Goal: Task Accomplishment & Management: Complete application form

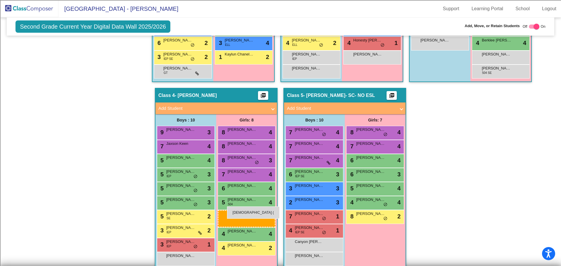
scroll to position [268, 0]
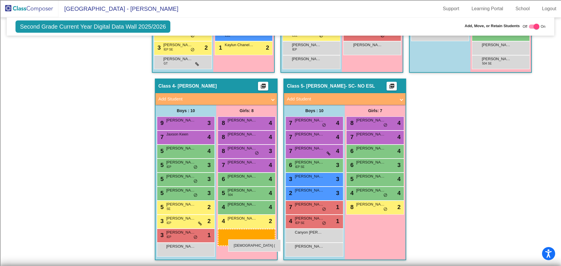
drag, startPoint x: 106, startPoint y: 95, endPoint x: 228, endPoint y: 240, distance: 189.7
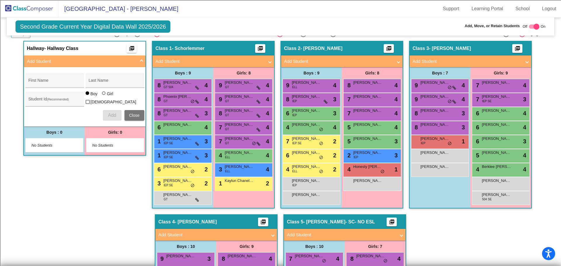
scroll to position [122, 0]
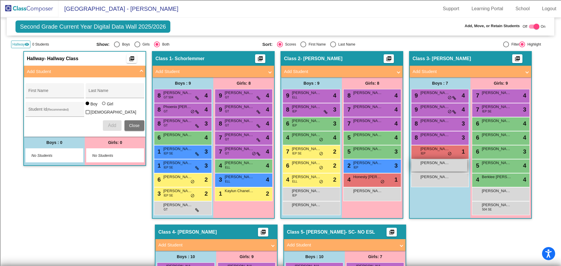
click at [439, 165] on span "[PERSON_NAME]" at bounding box center [435, 163] width 29 height 6
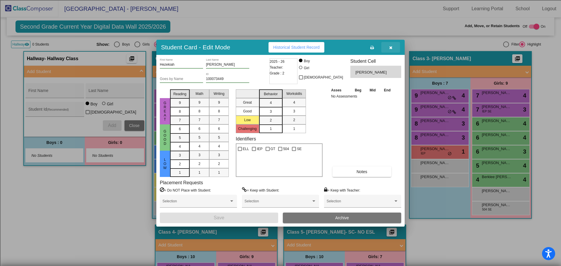
click at [393, 47] on button "button" at bounding box center [391, 47] width 19 height 11
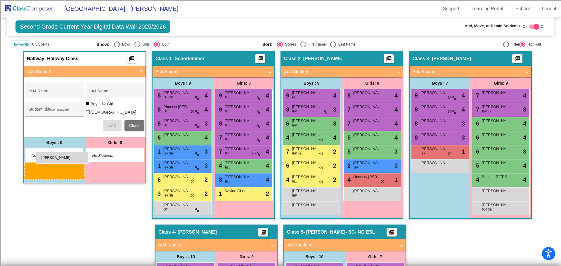
drag, startPoint x: 440, startPoint y: 164, endPoint x: 36, endPoint y: 152, distance: 404.5
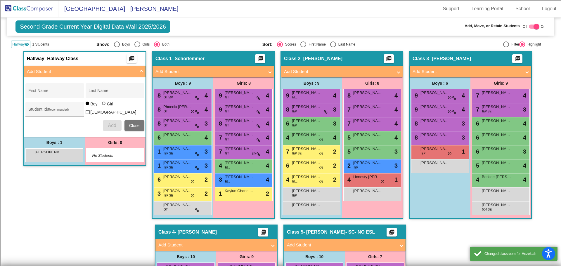
click at [36, 6] on img at bounding box center [29, 8] width 58 height 17
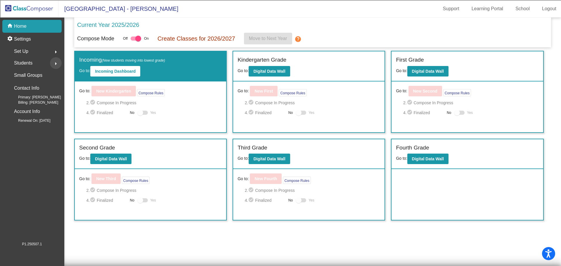
click at [56, 64] on mat-icon "arrow_right" at bounding box center [55, 63] width 7 height 7
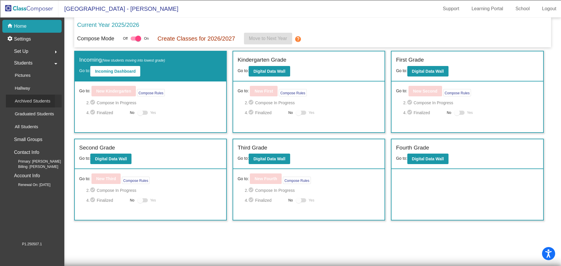
click at [35, 103] on p "Archived Students" at bounding box center [33, 101] width 36 height 7
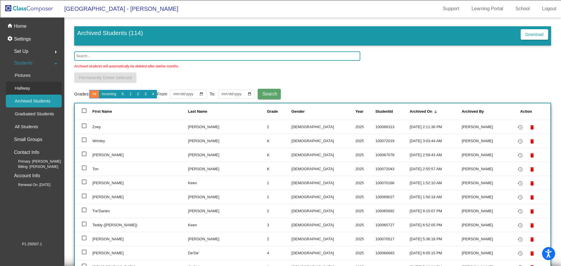
click at [21, 88] on p "Hallway" at bounding box center [22, 88] width 15 height 7
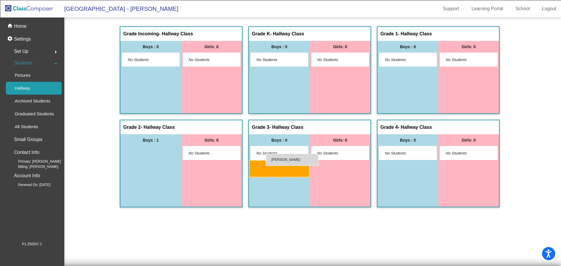
drag, startPoint x: 146, startPoint y: 150, endPoint x: 266, endPoint y: 154, distance: 120.2
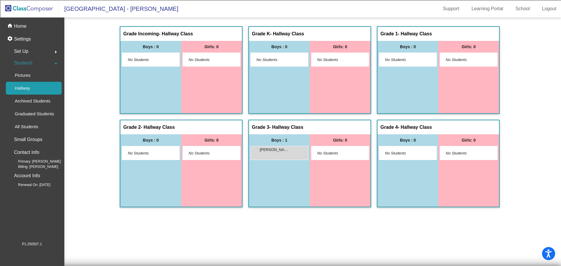
click at [43, 6] on img at bounding box center [29, 8] width 58 height 17
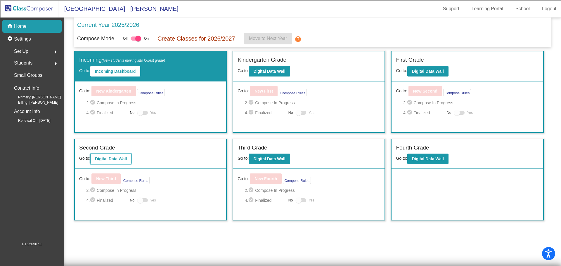
click at [115, 159] on b "Digital Data Wall" at bounding box center [111, 159] width 32 height 5
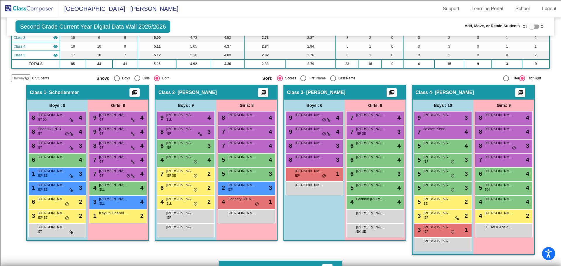
scroll to position [88, 0]
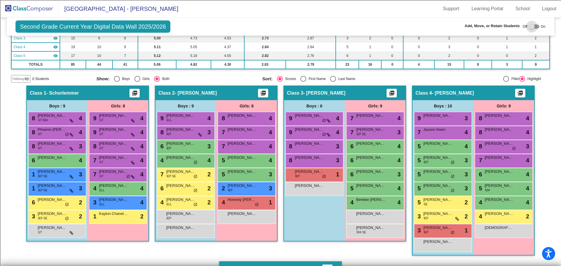
click at [531, 26] on div at bounding box center [532, 27] width 6 height 6
checkbox input "true"
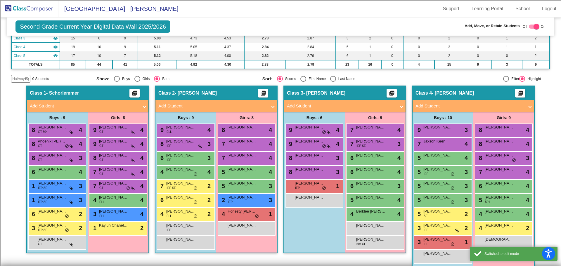
click at [22, 80] on span "Hallway" at bounding box center [18, 78] width 12 height 5
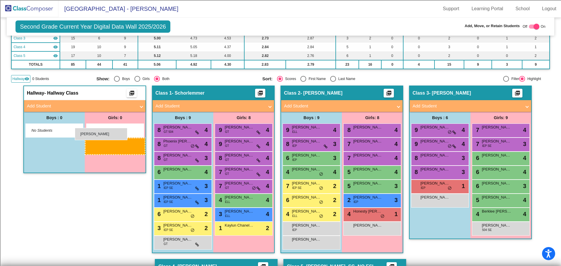
drag, startPoint x: 506, startPoint y: 229, endPoint x: 75, endPoint y: 128, distance: 443.2
drag, startPoint x: 503, startPoint y: 230, endPoint x: 109, endPoint y: 136, distance: 404.9
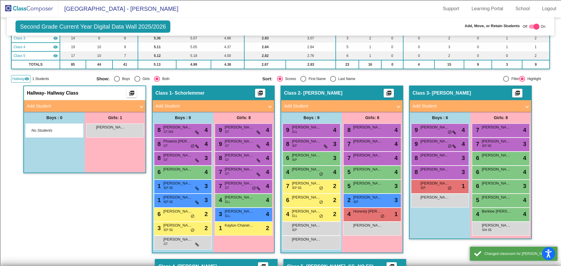
click at [25, 4] on img at bounding box center [29, 8] width 58 height 17
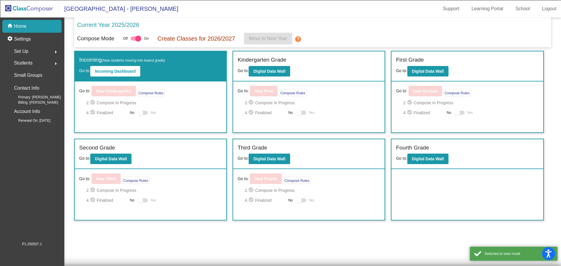
click at [25, 60] on span "Students" at bounding box center [23, 63] width 18 height 8
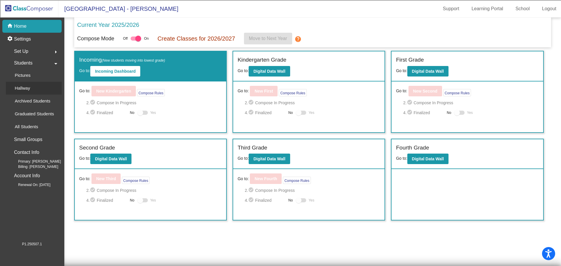
click at [27, 86] on p "Hallway" at bounding box center [22, 88] width 15 height 7
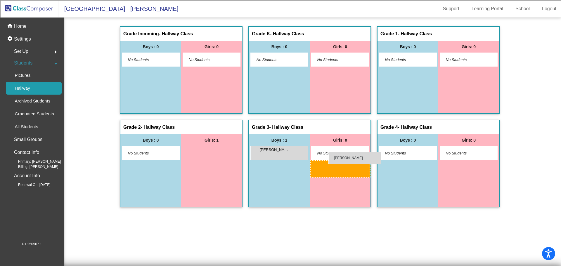
drag, startPoint x: 204, startPoint y: 151, endPoint x: 329, endPoint y: 152, distance: 124.8
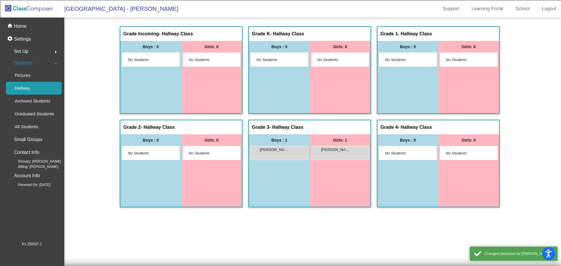
click at [23, 9] on img at bounding box center [29, 8] width 58 height 17
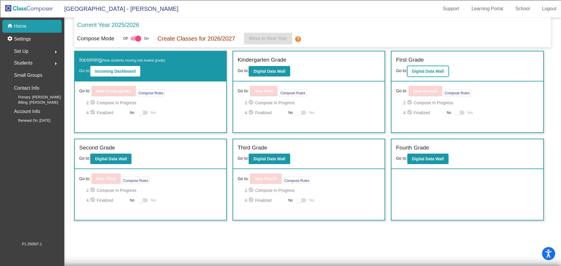
click at [417, 69] on b "Digital Data Wall" at bounding box center [428, 71] width 32 height 5
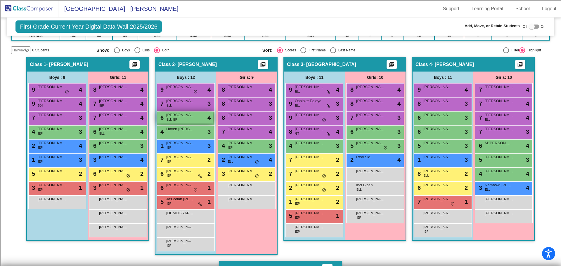
scroll to position [82, 0]
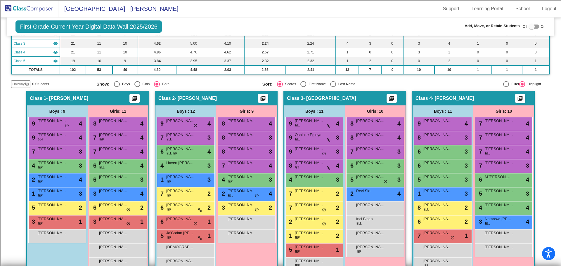
click at [29, 85] on mat-icon "visibility_off" at bounding box center [27, 84] width 5 height 5
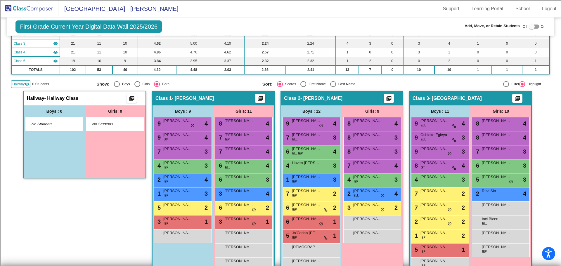
click at [531, 26] on div at bounding box center [532, 27] width 6 height 6
checkbox input "true"
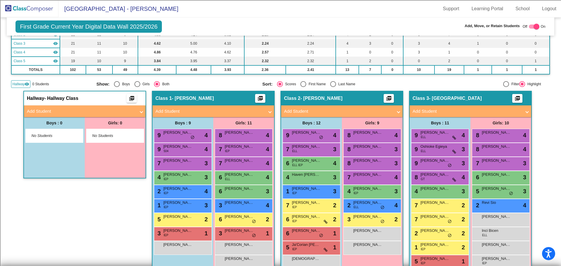
click at [41, 8] on img at bounding box center [29, 8] width 58 height 17
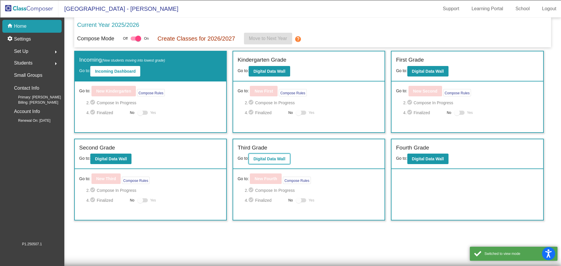
click at [275, 162] on button "Digital Data Wall" at bounding box center [269, 159] width 41 height 11
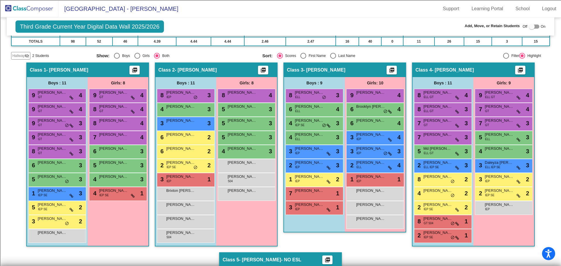
scroll to position [117, 0]
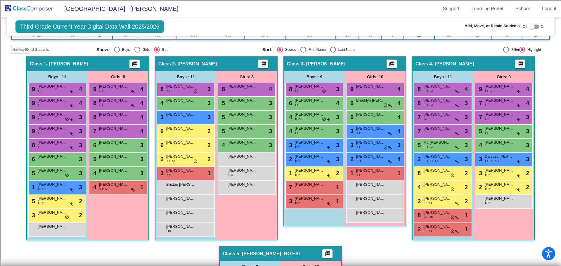
click at [19, 50] on span "Hallway" at bounding box center [18, 49] width 12 height 5
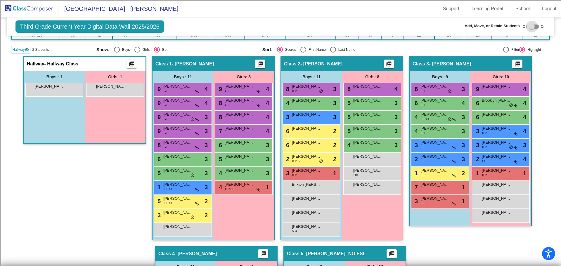
click at [535, 28] on div at bounding box center [534, 27] width 11 height 4
checkbox input "true"
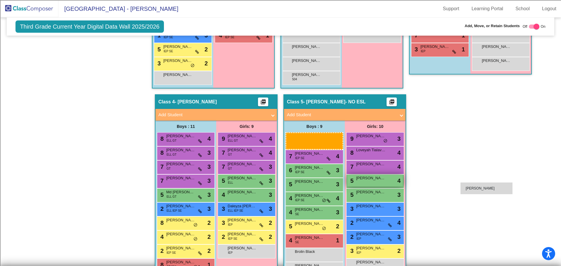
scroll to position [281, 0]
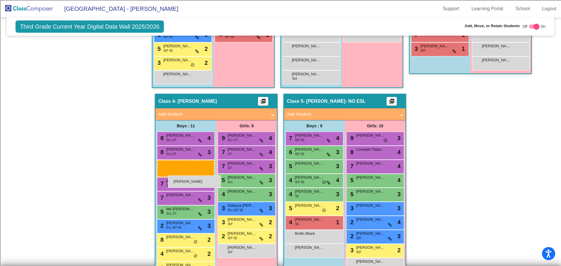
drag, startPoint x: 46, startPoint y: 52, endPoint x: 168, endPoint y: 176, distance: 173.3
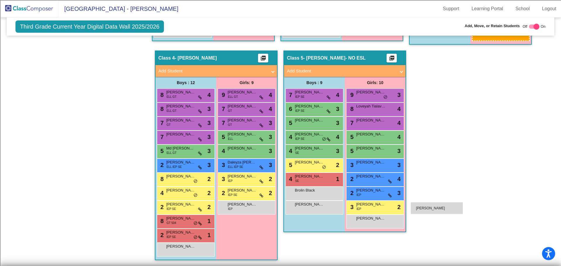
scroll to position [325, 0]
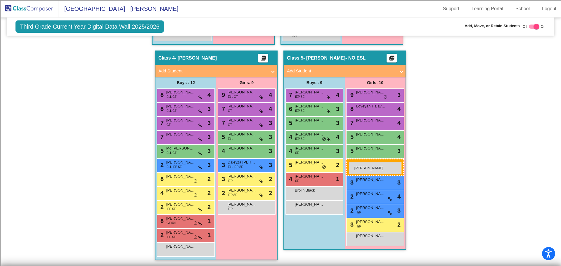
drag, startPoint x: 99, startPoint y: 51, endPoint x: 349, endPoint y: 162, distance: 273.8
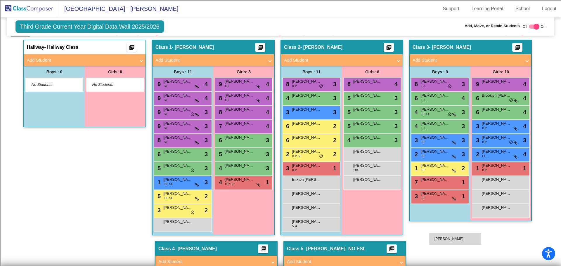
scroll to position [123, 0]
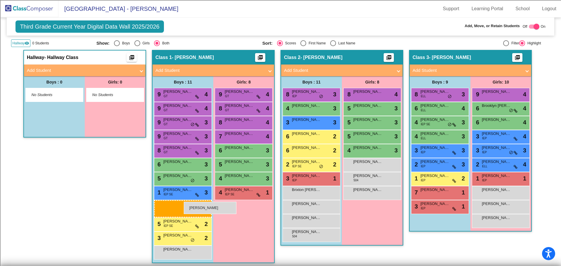
drag, startPoint x: 180, startPoint y: 251, endPoint x: 184, endPoint y: 202, distance: 49.6
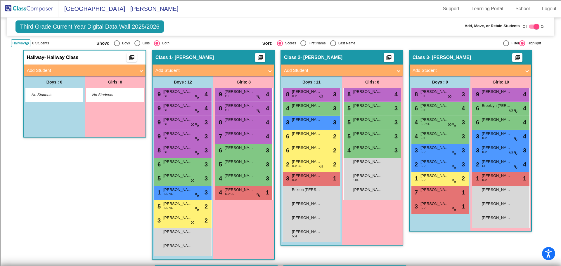
click at [34, 10] on img at bounding box center [29, 8] width 58 height 17
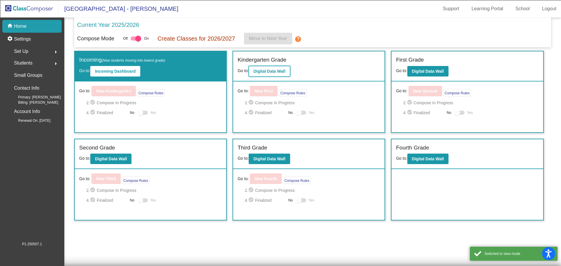
click at [271, 68] on button "Digital Data Wall" at bounding box center [269, 71] width 41 height 11
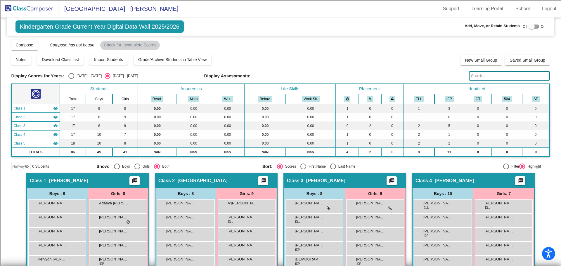
click at [28, 9] on img at bounding box center [29, 8] width 58 height 17
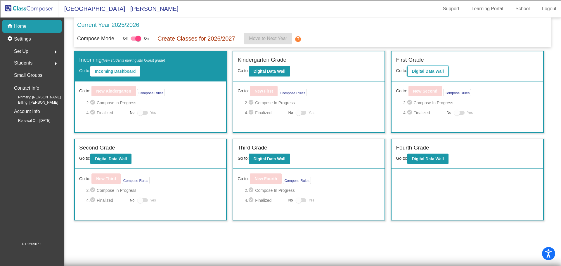
click at [425, 66] on button "Digital Data Wall" at bounding box center [428, 71] width 41 height 11
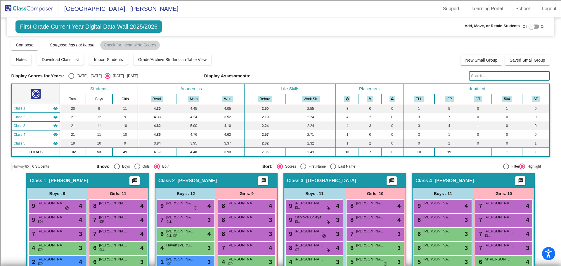
click at [532, 25] on div at bounding box center [532, 27] width 6 height 6
checkbox input "true"
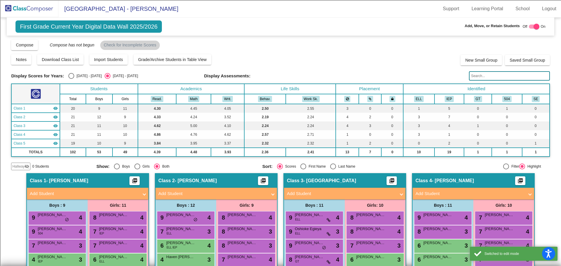
click at [22, 169] on span "Hallway" at bounding box center [18, 166] width 12 height 5
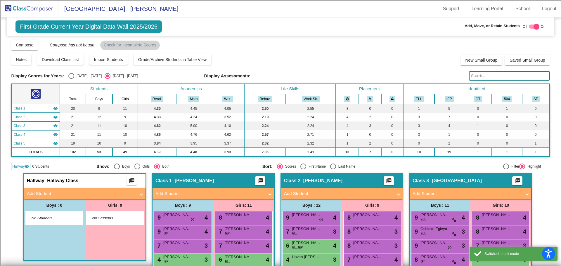
click at [126, 195] on mat-panel-title "Add Student" at bounding box center [81, 194] width 109 height 7
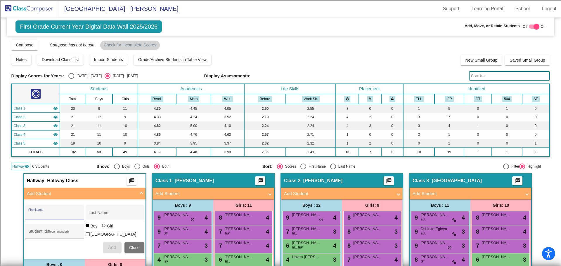
click at [49, 213] on input "First Name" at bounding box center [54, 215] width 53 height 5
type input "[PERSON_NAME]"
type input "Agbona"
click at [43, 235] on input "Student Id (Recommended)" at bounding box center [54, 234] width 53 height 5
type input "100073445"
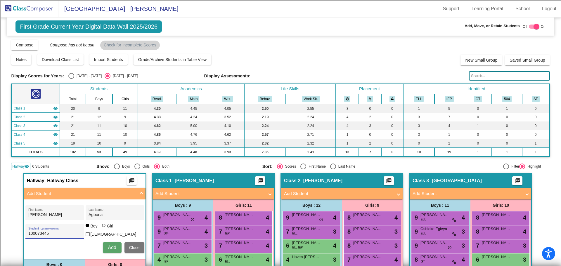
click at [104, 227] on label "Girl" at bounding box center [108, 226] width 13 height 6
click at [104, 229] on input "Girl" at bounding box center [104, 229] width 0 height 0
radio input "true"
click at [112, 248] on span "Add" at bounding box center [112, 247] width 8 height 5
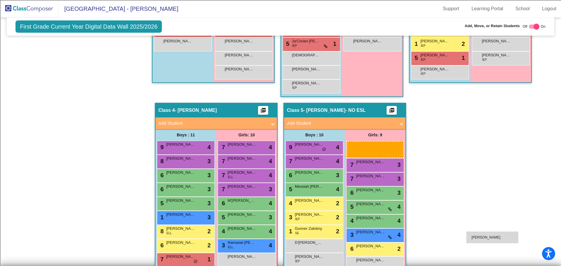
scroll to position [325, 0]
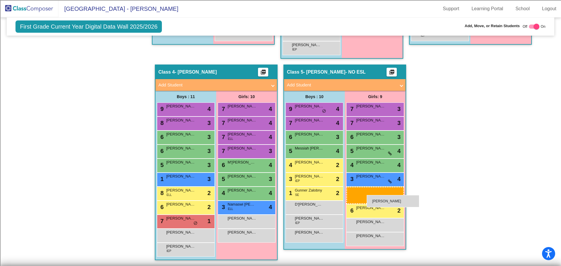
drag, startPoint x: 100, startPoint y: 98, endPoint x: 367, endPoint y: 195, distance: 284.2
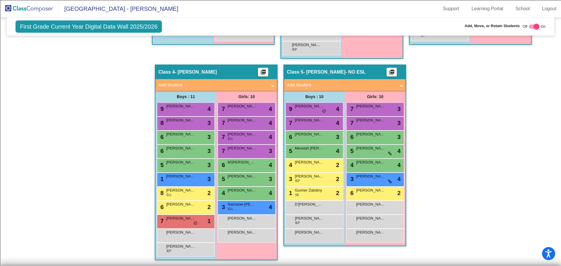
click at [39, 8] on img at bounding box center [29, 8] width 58 height 17
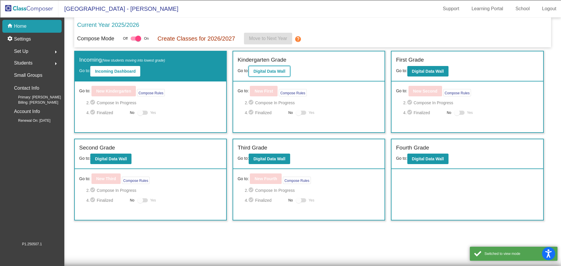
click at [265, 70] on b "Digital Data Wall" at bounding box center [269, 71] width 32 height 5
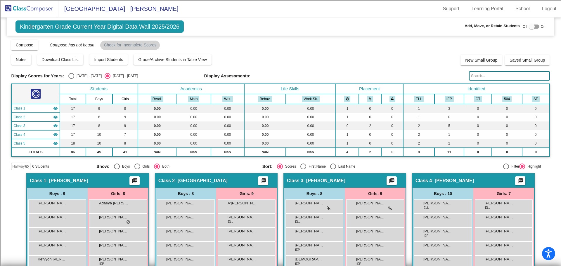
click at [22, 9] on img at bounding box center [29, 8] width 58 height 17
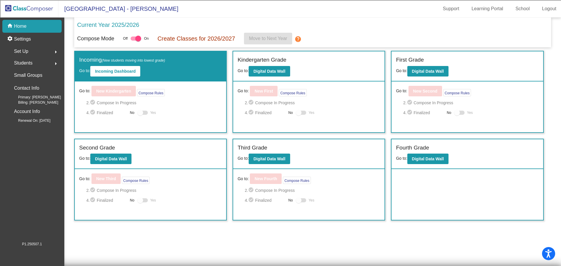
click at [31, 61] on span "Students" at bounding box center [23, 63] width 18 height 8
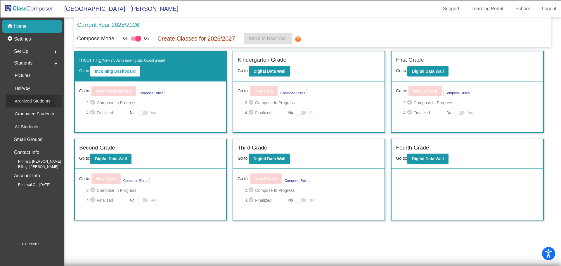
click at [30, 101] on p "Archived Students" at bounding box center [33, 101] width 36 height 7
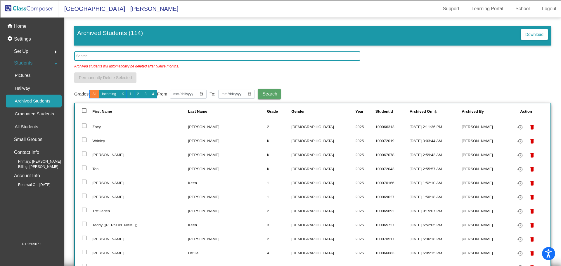
click at [136, 52] on input "text" at bounding box center [217, 55] width 286 height 9
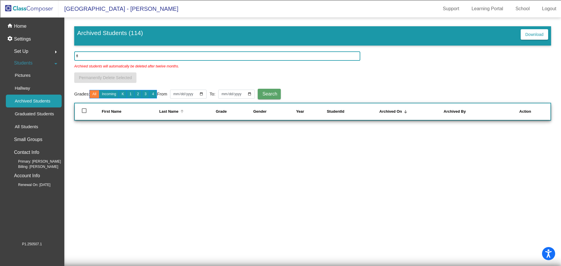
type input "f"
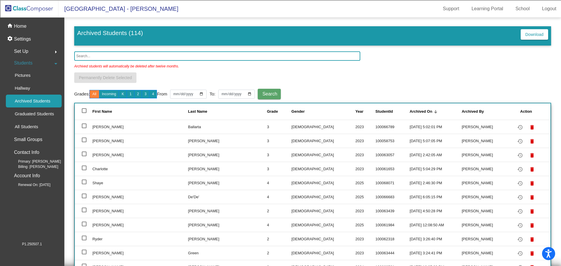
click at [27, 3] on img at bounding box center [29, 8] width 58 height 17
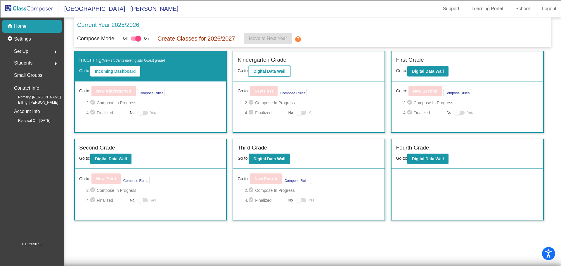
click at [266, 69] on b "Digital Data Wall" at bounding box center [269, 71] width 32 height 5
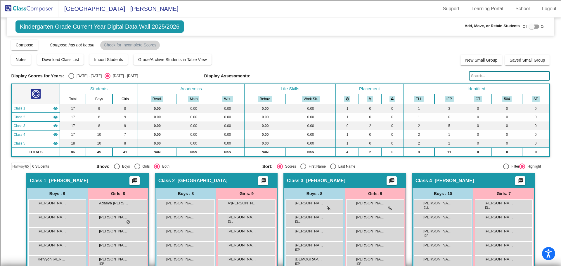
click at [532, 25] on div at bounding box center [534, 27] width 11 height 4
checkbox input "true"
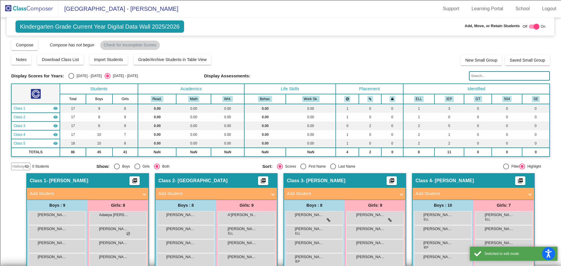
click at [23, 166] on span "Hallway" at bounding box center [18, 166] width 12 height 5
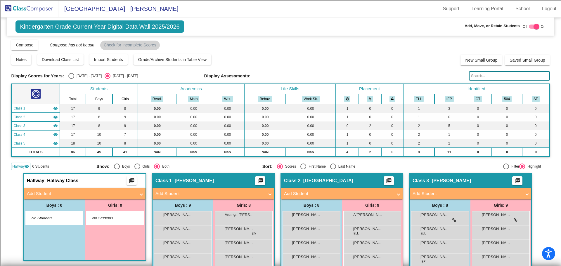
click at [48, 200] on mat-expansion-panel-header "Add Student" at bounding box center [85, 194] width 122 height 12
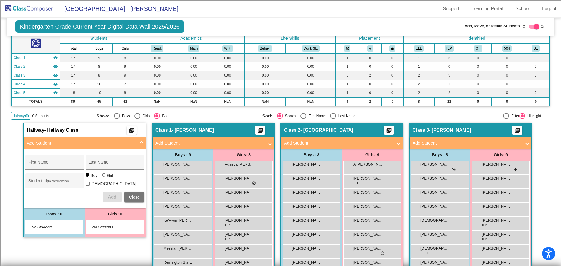
scroll to position [58, 0]
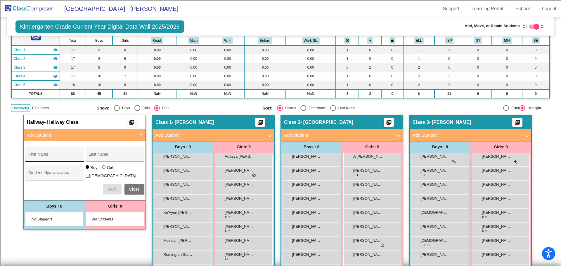
click at [44, 151] on div "First Name" at bounding box center [54, 156] width 53 height 12
type input "[PERSON_NAME]"
click at [31, 171] on div "Student Id (Recommended)" at bounding box center [54, 175] width 53 height 12
type input "100070979"
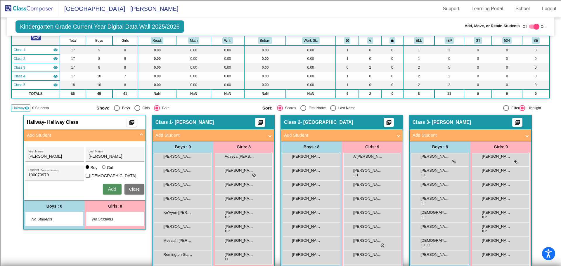
click at [108, 189] on span "Add" at bounding box center [112, 189] width 8 height 5
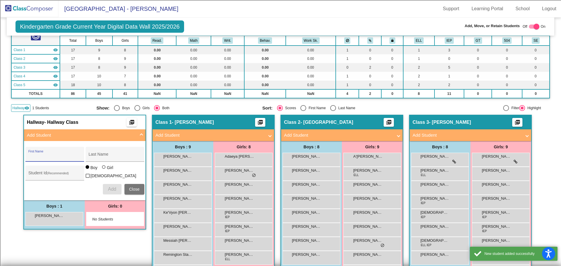
click at [49, 154] on div "First Name" at bounding box center [54, 156] width 53 height 12
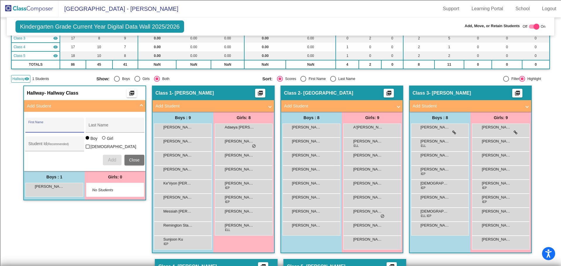
scroll to position [117, 0]
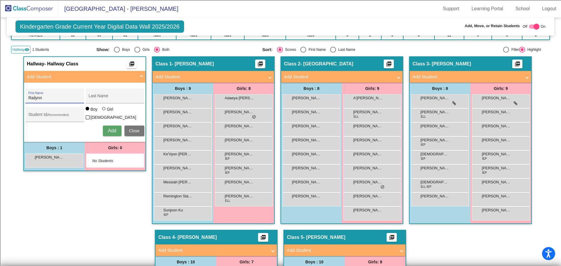
type input "Railynn"
type input "[PERSON_NAME]"
type input "100068640"
click at [107, 111] on div "Girl" at bounding box center [110, 109] width 7 height 6
click at [104, 112] on input "Girl" at bounding box center [104, 112] width 0 height 0
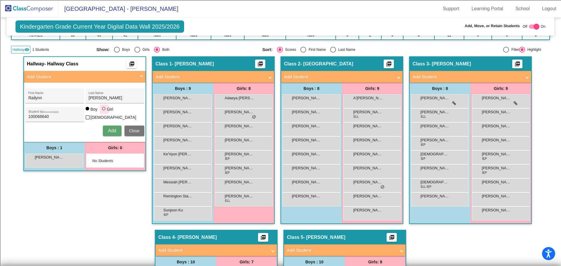
radio input "true"
click at [113, 130] on span "Add" at bounding box center [112, 130] width 8 height 5
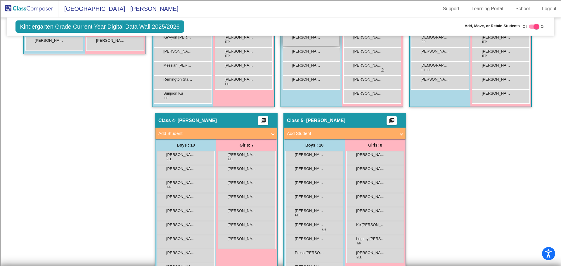
scroll to position [175, 0]
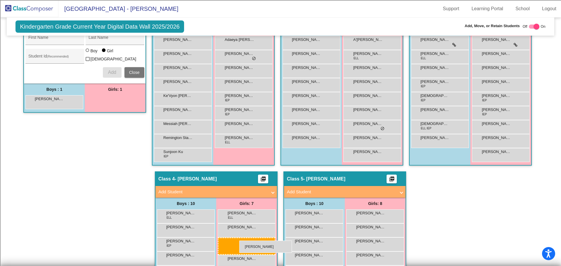
drag, startPoint x: 120, startPoint y: 98, endPoint x: 239, endPoint y: 241, distance: 186.2
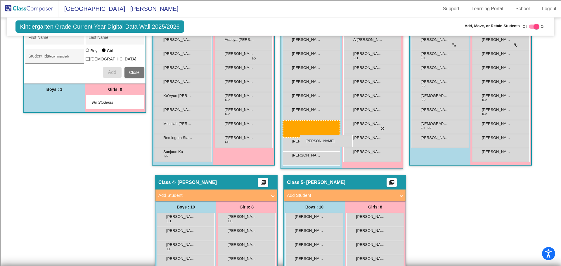
drag, startPoint x: 49, startPoint y: 100, endPoint x: 300, endPoint y: 135, distance: 253.3
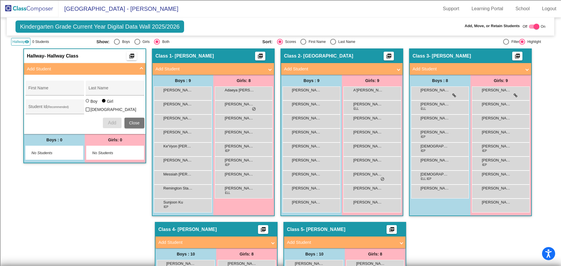
scroll to position [122, 0]
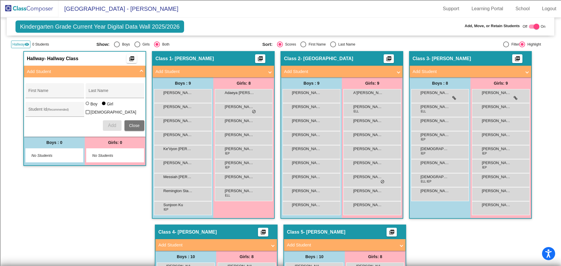
click at [32, 10] on img at bounding box center [29, 8] width 58 height 17
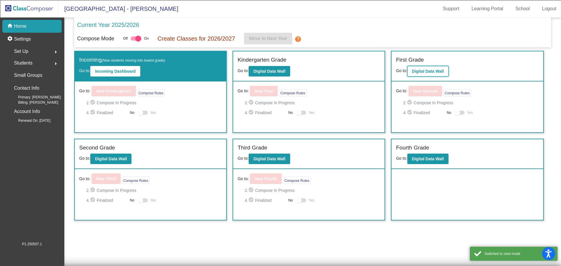
click at [429, 73] on b "Digital Data Wall" at bounding box center [428, 71] width 32 height 5
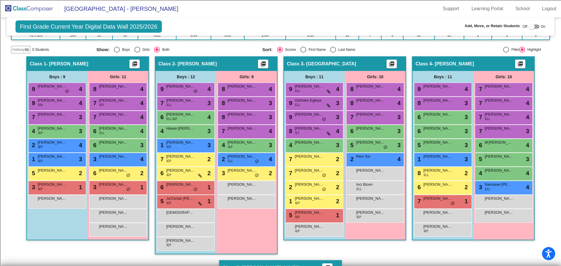
scroll to position [29, 0]
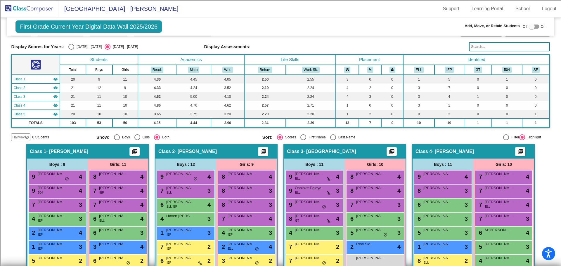
click at [38, 6] on img at bounding box center [29, 8] width 58 height 17
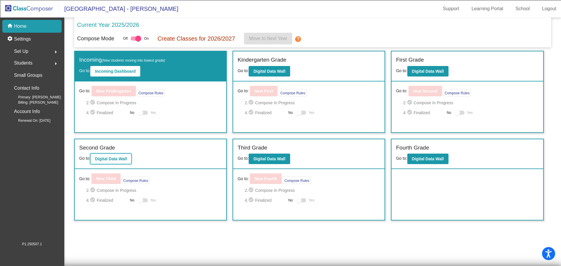
click at [114, 157] on b "Digital Data Wall" at bounding box center [111, 159] width 32 height 5
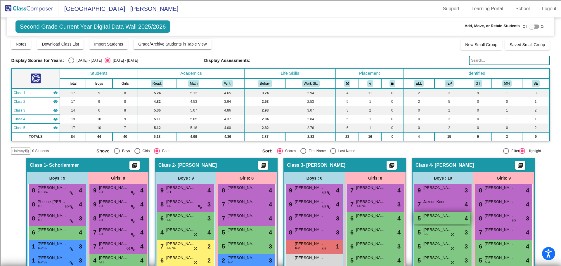
scroll to position [88, 0]
